Goal: Task Accomplishment & Management: Use online tool/utility

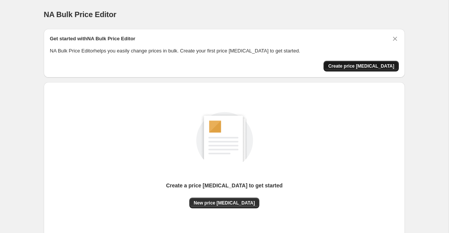
click at [389, 67] on span "Create price change job" at bounding box center [361, 66] width 66 height 6
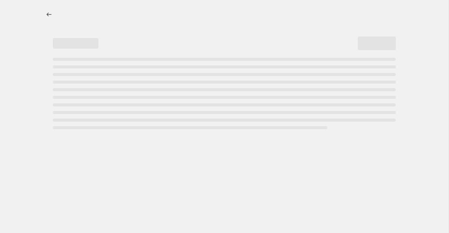
select select "percentage"
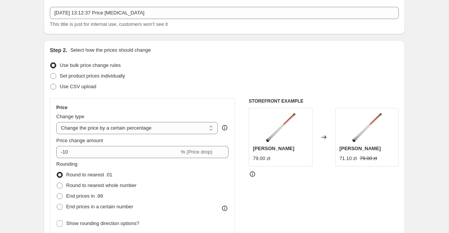
scroll to position [43, 0]
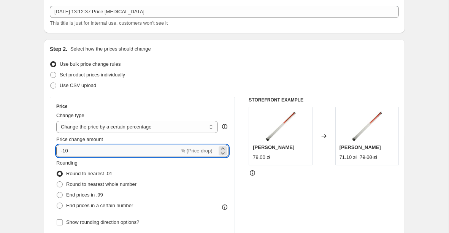
click at [104, 150] on input "-10" at bounding box center [117, 151] width 123 height 12
type input "-1"
type input "-30"
click at [179, 165] on div "Rounding Round to nearest .01 Round to nearest whole number End prices in .99 E…" at bounding box center [142, 185] width 172 height 52
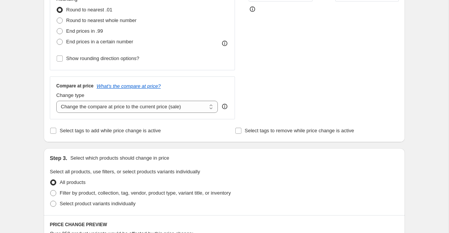
scroll to position [211, 0]
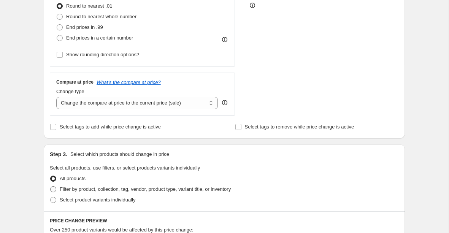
click at [121, 189] on span "Filter by product, collection, tag, vendor, product type, variant title, or inv…" at bounding box center [145, 189] width 171 height 6
click at [51, 187] on input "Filter by product, collection, tag, vendor, product type, variant title, or inv…" at bounding box center [50, 186] width 0 height 0
radio input "true"
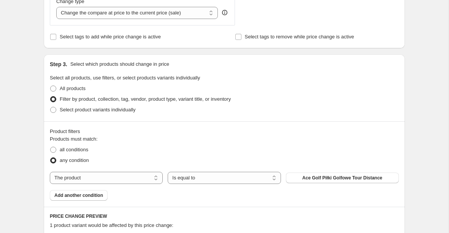
scroll to position [338, 0]
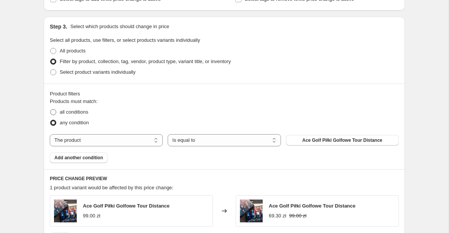
click at [81, 111] on span "all conditions" at bounding box center [74, 112] width 29 height 6
click at [51, 110] on input "all conditions" at bounding box center [50, 109] width 0 height 0
radio input "true"
click at [197, 140] on select "Is equal to Is not equal to" at bounding box center [224, 140] width 113 height 12
click at [120, 142] on select "The product The product's collection The product's tag The product's vendor The…" at bounding box center [106, 140] width 113 height 12
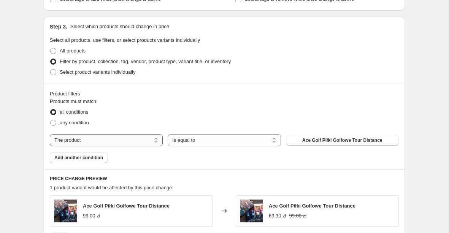
select select "collection"
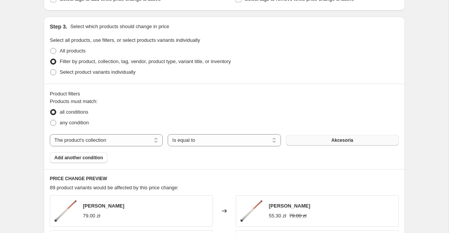
click at [308, 140] on button "Akcesoria" at bounding box center [342, 140] width 113 height 11
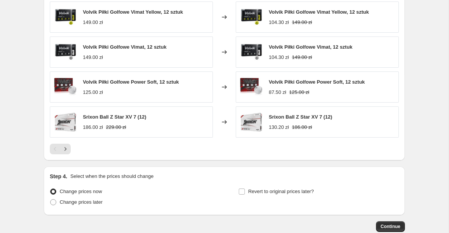
scroll to position [615, 0]
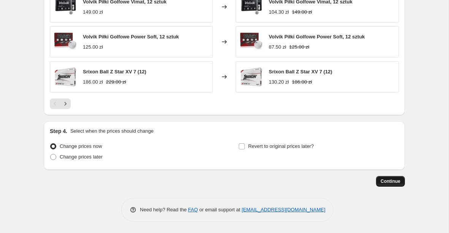
click at [386, 181] on span "Continue" at bounding box center [391, 181] width 20 height 6
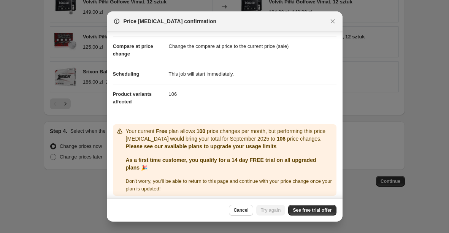
scroll to position [32, 0]
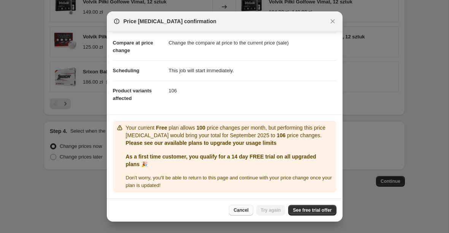
click at [240, 206] on button "Cancel" at bounding box center [241, 210] width 24 height 11
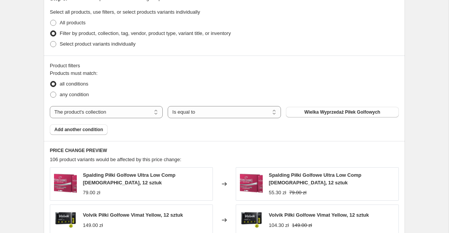
scroll to position [349, 0]
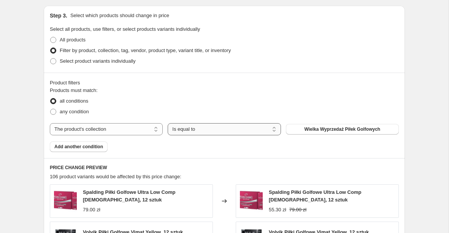
click at [176, 132] on select "Is equal to Is not equal to" at bounding box center [224, 129] width 113 height 12
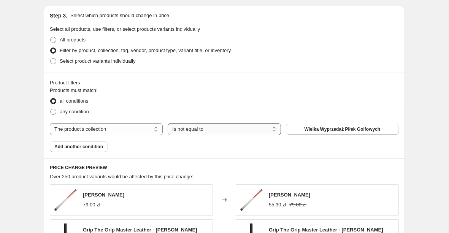
click at [212, 133] on select "Is equal to Is not equal to" at bounding box center [224, 129] width 113 height 12
select select "equal"
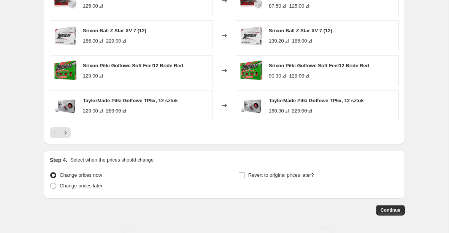
scroll to position [615, 0]
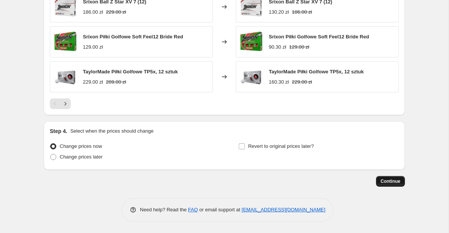
click at [394, 186] on button "Continue" at bounding box center [390, 181] width 29 height 11
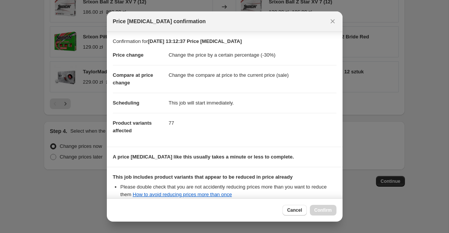
scroll to position [87, 0]
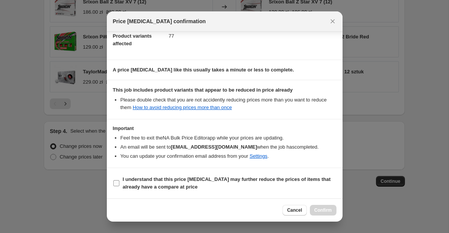
click at [146, 183] on span "I understand that this price change job may further reduce the prices of items …" at bounding box center [230, 183] width 214 height 15
click at [119, 183] on input "I understand that this price change job may further reduce the prices of items …" at bounding box center [116, 183] width 6 height 6
checkbox input "true"
click at [326, 212] on span "Confirm" at bounding box center [322, 210] width 17 height 6
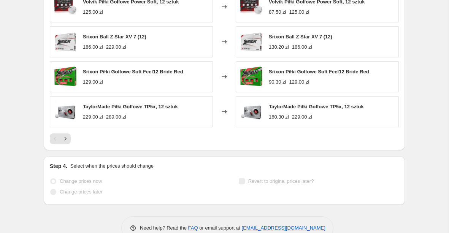
scroll to position [635, 0]
select select "percentage"
select select "collection"
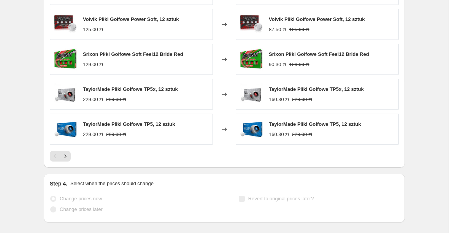
scroll to position [0, 0]
